Goal: Information Seeking & Learning: Find specific fact

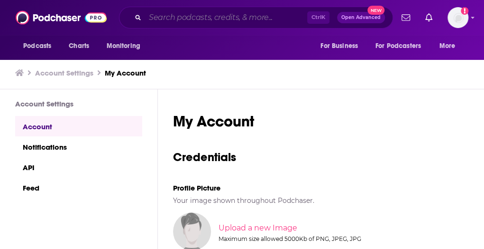
click at [212, 21] on input "Search podcasts, credits, & more..." at bounding box center [226, 17] width 162 height 15
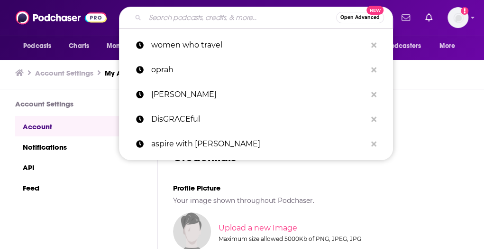
paste input "EVERYDAY BETTER WITH [PERSON_NAME]."
type input "EVERYDAY BETTER WITH [PERSON_NAME]."
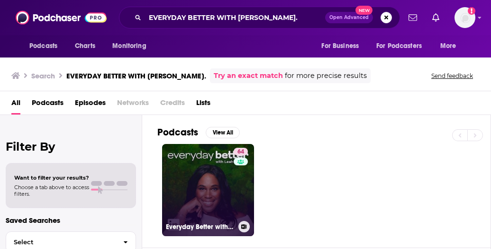
click at [186, 160] on link "64 Everyday Better with [PERSON_NAME]" at bounding box center [208, 190] width 92 height 92
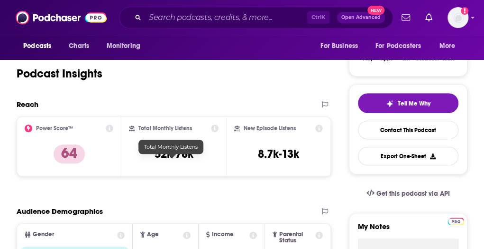
scroll to position [166, 0]
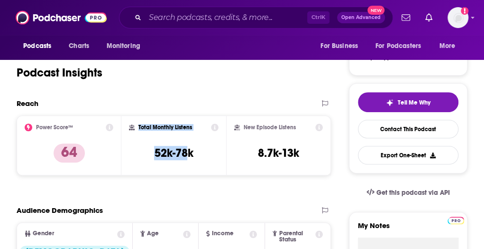
drag, startPoint x: 188, startPoint y: 166, endPoint x: 127, endPoint y: 160, distance: 61.0
click at [127, 160] on div "Total Monthly Listens 52k-78k" at bounding box center [173, 145] width 105 height 60
click at [183, 167] on div "Total Monthly Listens 52k-78k" at bounding box center [174, 145] width 90 height 44
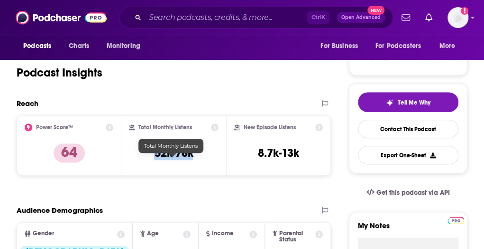
drag, startPoint x: 194, startPoint y: 165, endPoint x: 153, endPoint y: 163, distance: 40.9
click at [153, 163] on div "Total Monthly Listens 52k-78k" at bounding box center [174, 145] width 90 height 44
copy h3 "52k-78k"
